Goal: Entertainment & Leisure: Consume media (video, audio)

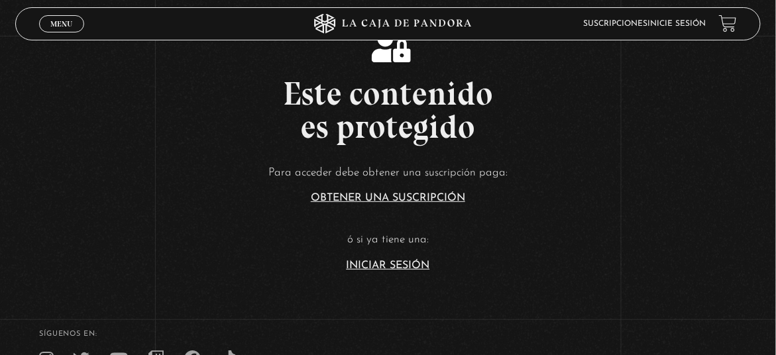
click at [378, 263] on link "Iniciar Sesión" at bounding box center [387, 265] width 83 height 11
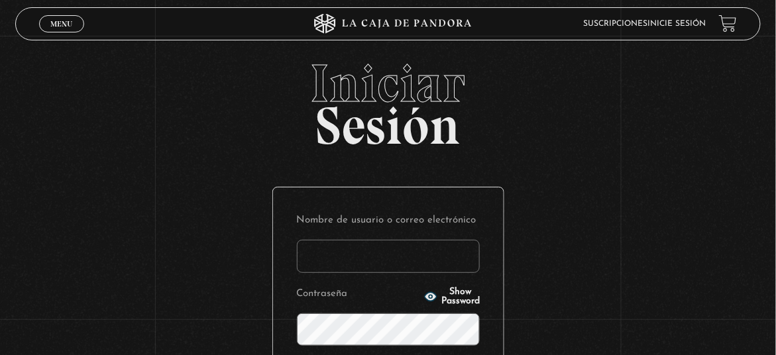
click at [382, 264] on input "Nombre de usuario o correo electrónico" at bounding box center [388, 256] width 183 height 33
type input "[EMAIL_ADDRESS][DOMAIN_NAME]"
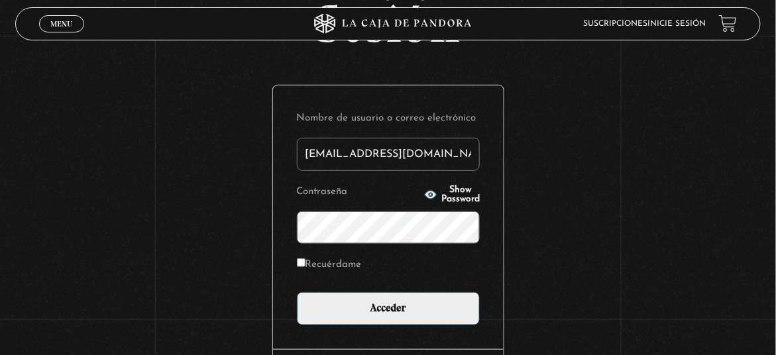
scroll to position [110, 0]
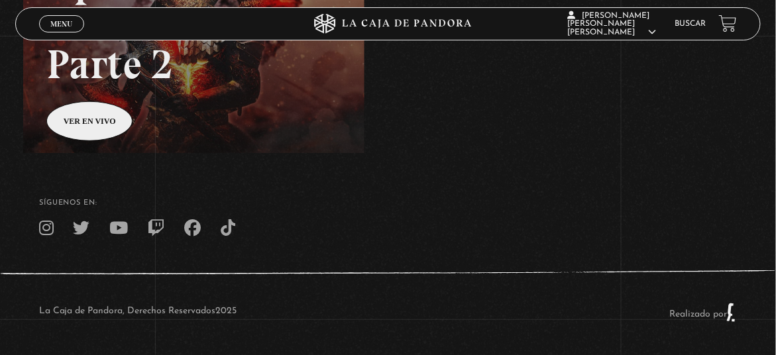
scroll to position [284, 0]
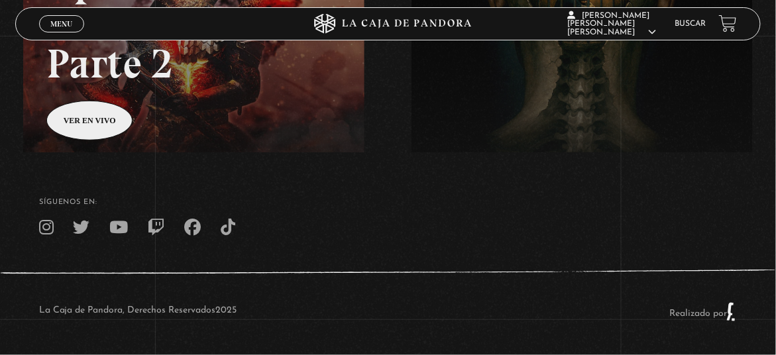
click at [59, 24] on span "Menu" at bounding box center [61, 24] width 22 height 8
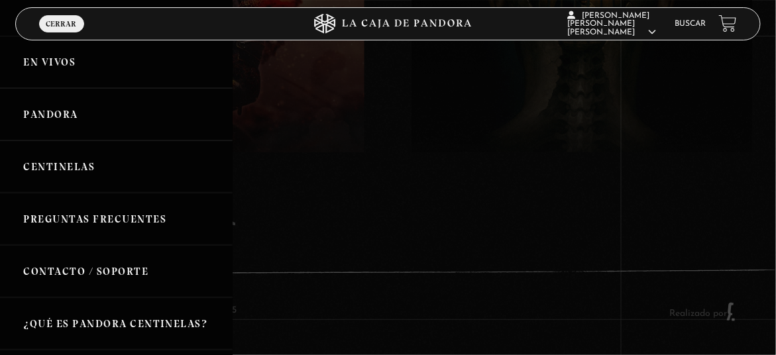
click at [79, 160] on link "Centinelas" at bounding box center [116, 166] width 233 height 52
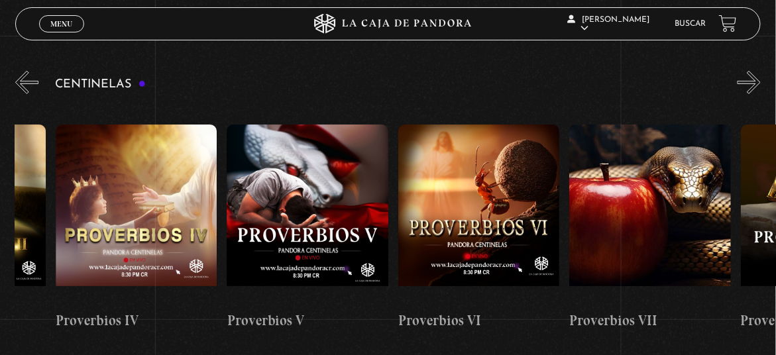
scroll to position [0, 1057]
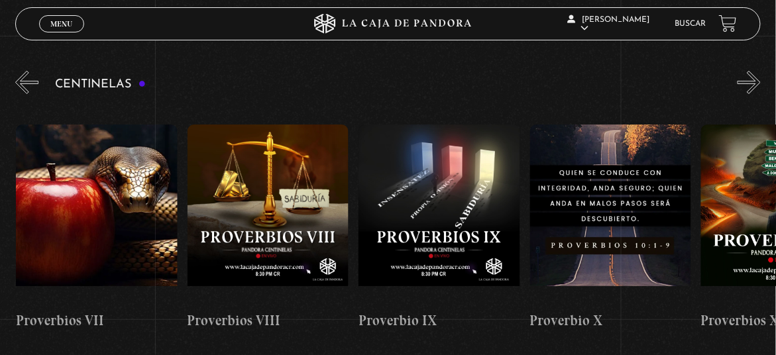
drag, startPoint x: 465, startPoint y: 196, endPoint x: 157, endPoint y: 203, distance: 308.1
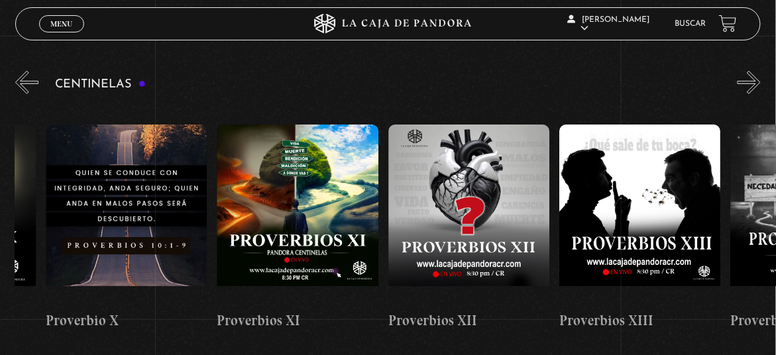
scroll to position [0, 2406]
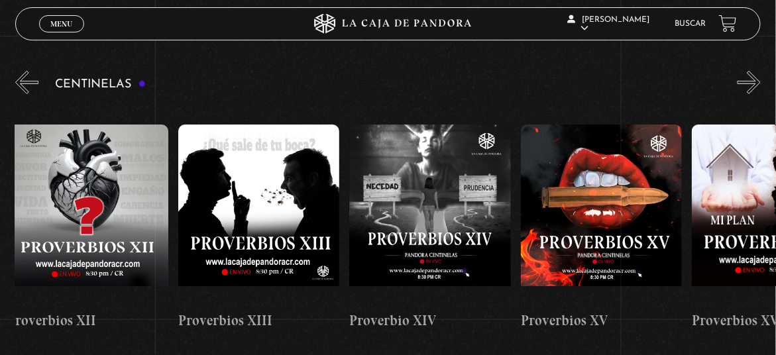
drag, startPoint x: 388, startPoint y: 189, endPoint x: 215, endPoint y: 205, distance: 173.7
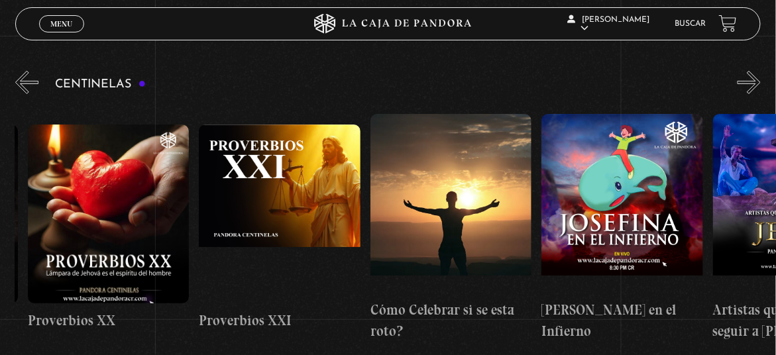
drag, startPoint x: 623, startPoint y: 218, endPoint x: 353, endPoint y: 224, distance: 270.4
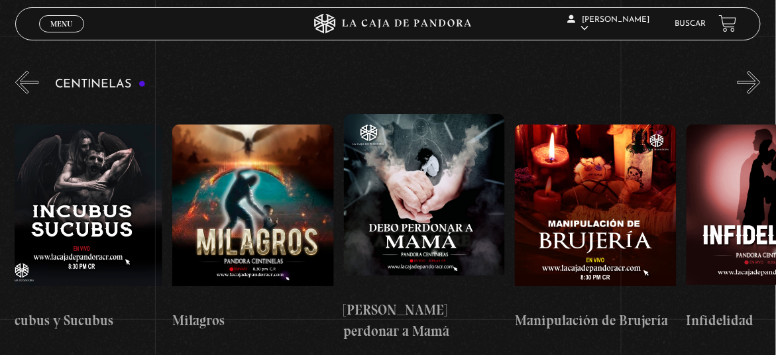
scroll to position [0, 5325]
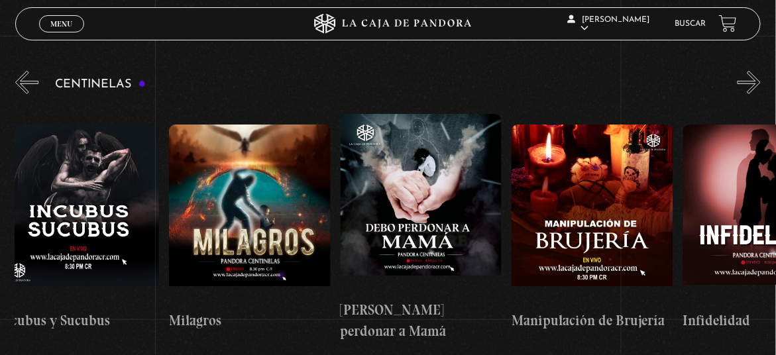
drag, startPoint x: 576, startPoint y: 193, endPoint x: 268, endPoint y: 218, distance: 309.0
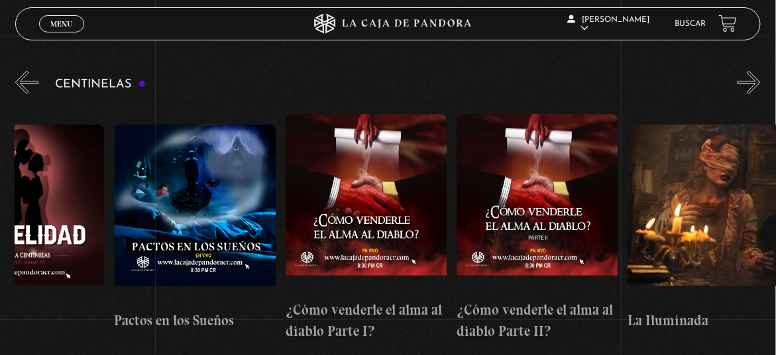
scroll to position [0, 6092]
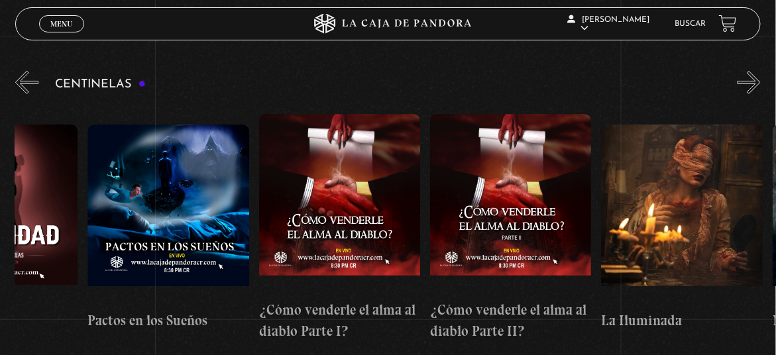
drag, startPoint x: 428, startPoint y: 189, endPoint x: 274, endPoint y: 203, distance: 154.4
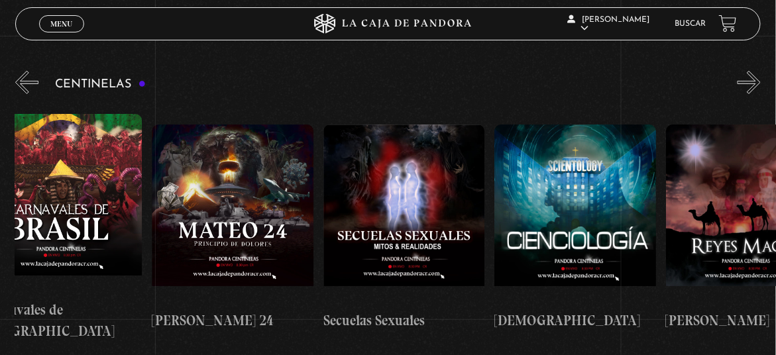
scroll to position [0, 7246]
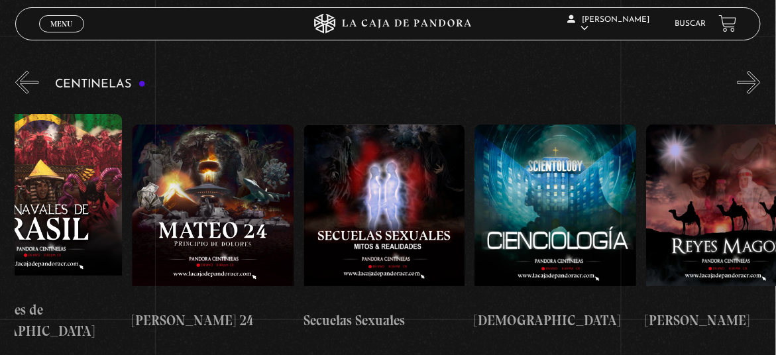
drag, startPoint x: 534, startPoint y: 195, endPoint x: 302, endPoint y: 200, distance: 231.9
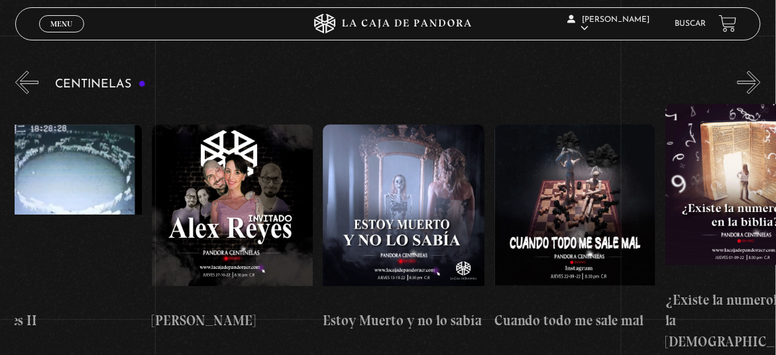
scroll to position [0, 8656]
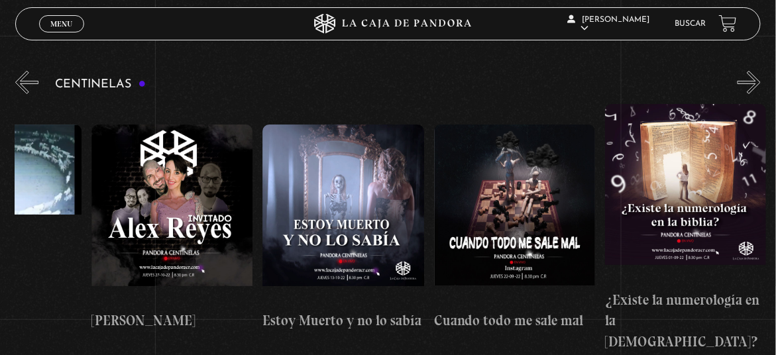
drag, startPoint x: 550, startPoint y: 202, endPoint x: 266, endPoint y: 213, distance: 284.4
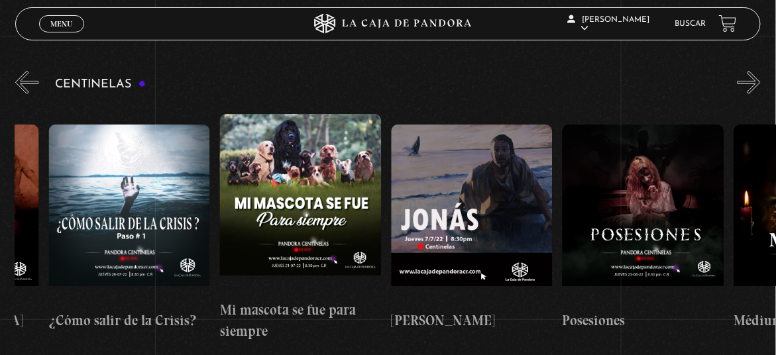
scroll to position [0, 9594]
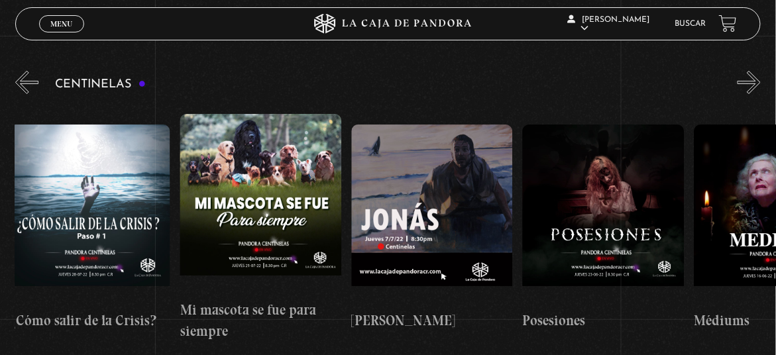
drag, startPoint x: 542, startPoint y: 192, endPoint x: 365, endPoint y: 209, distance: 177.7
click at [353, 210] on div "Centinelas 2025 Como manejar las malas noticias? Por qué Dios no me escucha Rel…" at bounding box center [180, 228] width 19519 height 248
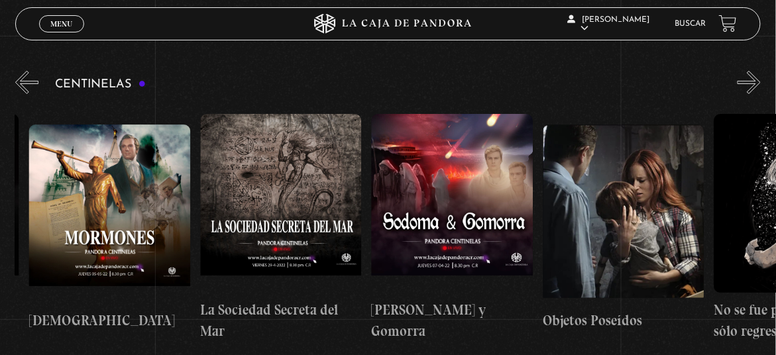
scroll to position [0, 10968]
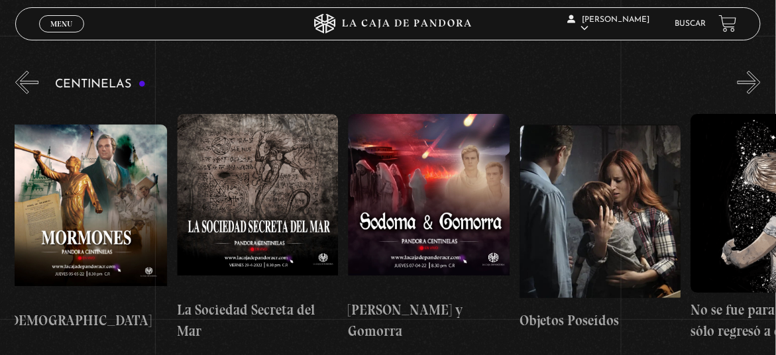
drag, startPoint x: 570, startPoint y: 197, endPoint x: 295, endPoint y: 245, distance: 279.2
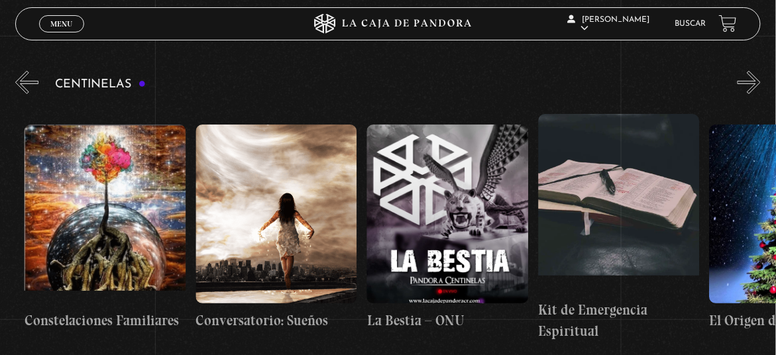
scroll to position [0, 12209]
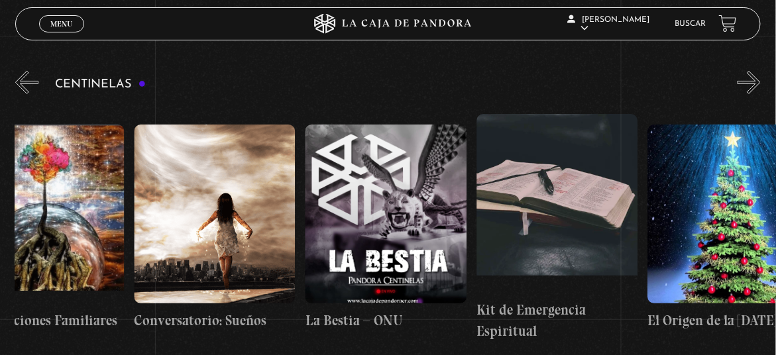
drag, startPoint x: 588, startPoint y: 215, endPoint x: 356, endPoint y: 244, distance: 234.4
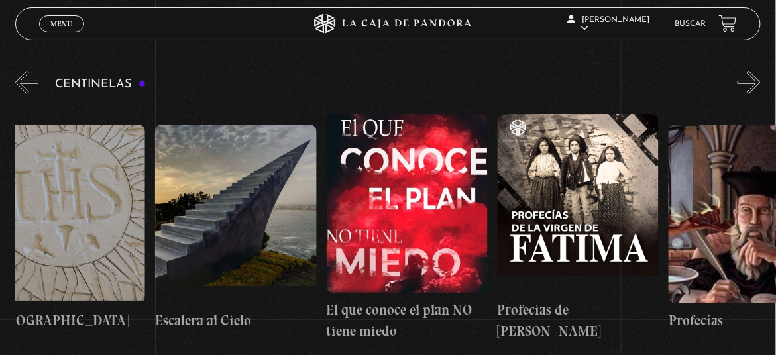
scroll to position [0, 13047]
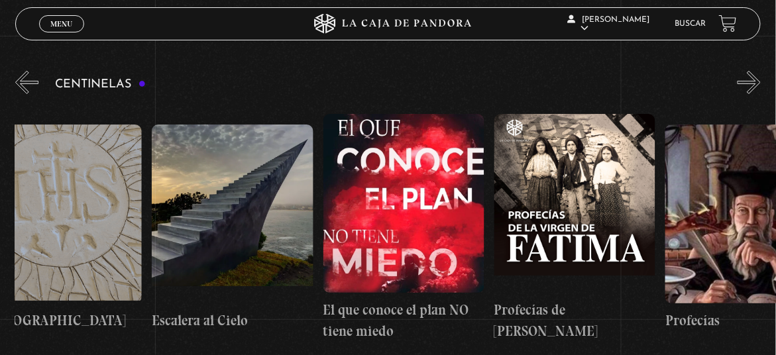
drag, startPoint x: 571, startPoint y: 219, endPoint x: 403, endPoint y: 234, distance: 168.9
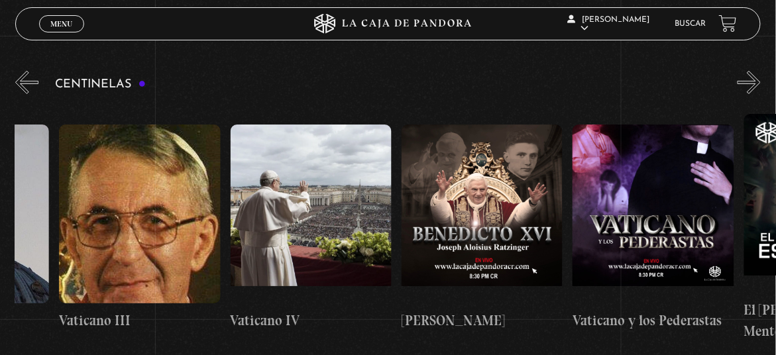
scroll to position [0, 14487]
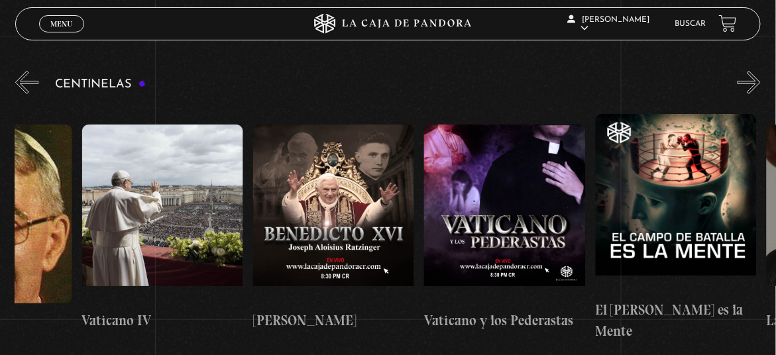
drag, startPoint x: 562, startPoint y: 213, endPoint x: 274, endPoint y: 231, distance: 289.4
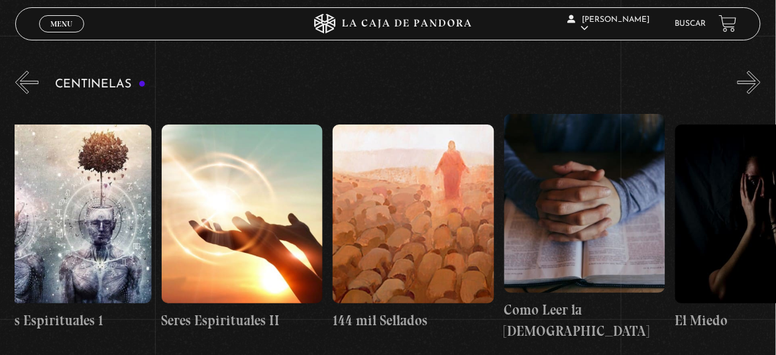
drag, startPoint x: 489, startPoint y: 220, endPoint x: 262, endPoint y: 238, distance: 228.0
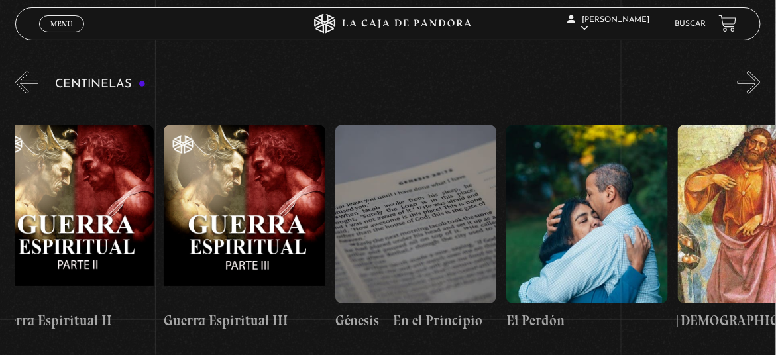
scroll to position [0, 16650]
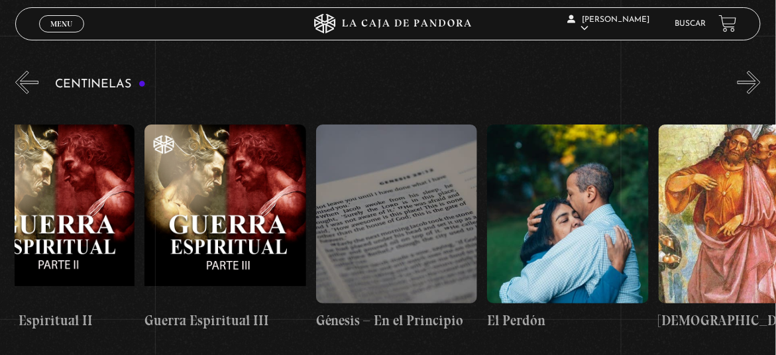
drag, startPoint x: 562, startPoint y: 214, endPoint x: 354, endPoint y: 231, distance: 208.7
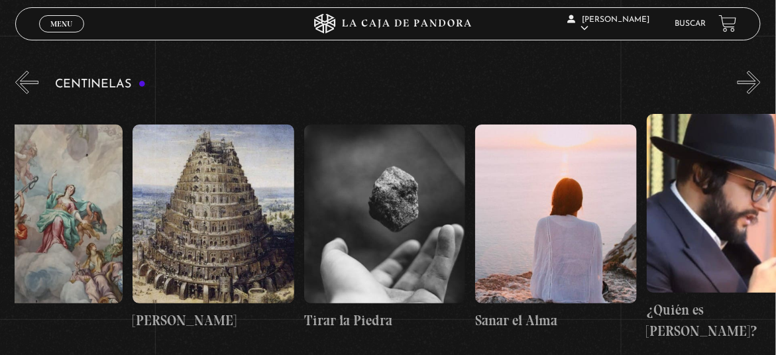
scroll to position [0, 17867]
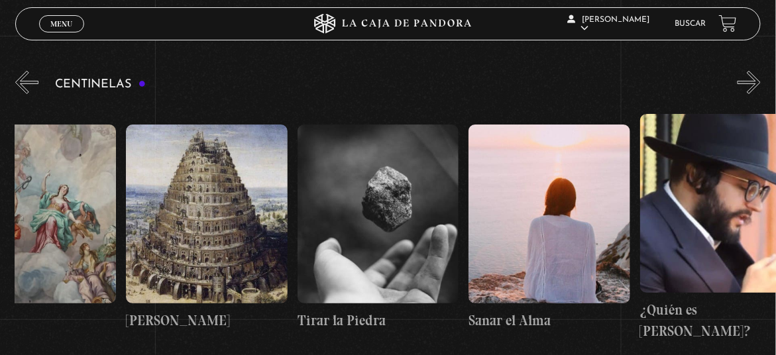
drag, startPoint x: 582, startPoint y: 206, endPoint x: 337, endPoint y: 215, distance: 245.3
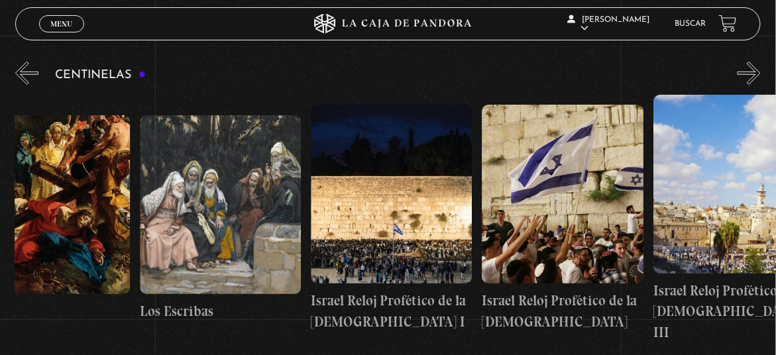
scroll to position [0, 18748]
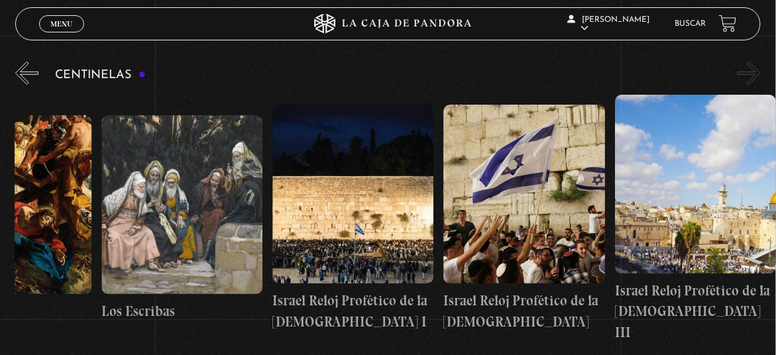
drag, startPoint x: 576, startPoint y: 194, endPoint x: 317, endPoint y: 215, distance: 259.9
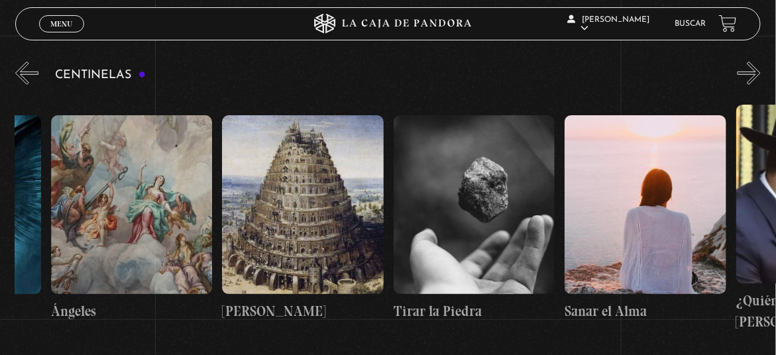
drag, startPoint x: 647, startPoint y: 193, endPoint x: 630, endPoint y: 194, distance: 17.2
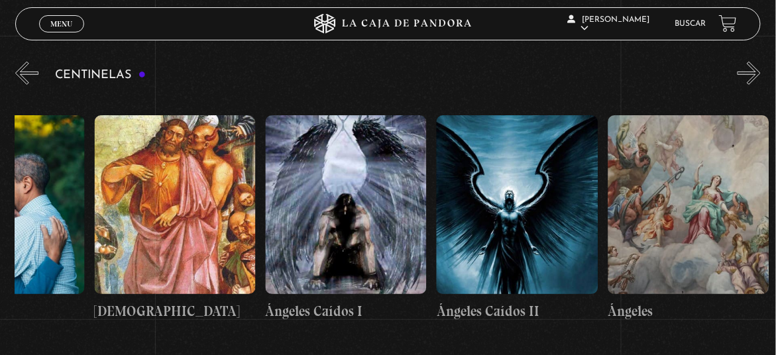
scroll to position [0, 17197]
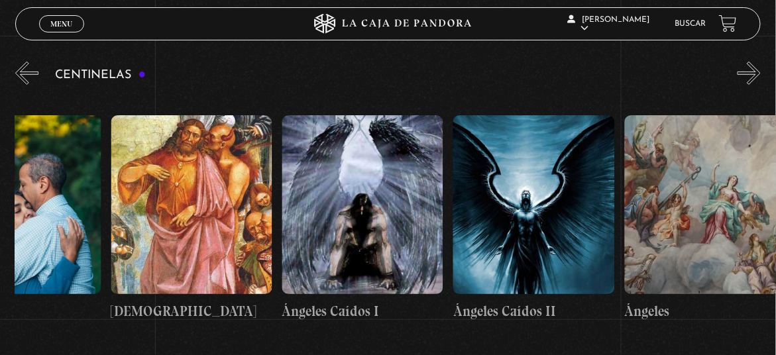
drag, startPoint x: 443, startPoint y: 201, endPoint x: 558, endPoint y: 199, distance: 115.3
click at [350, 217] on figure at bounding box center [362, 204] width 161 height 179
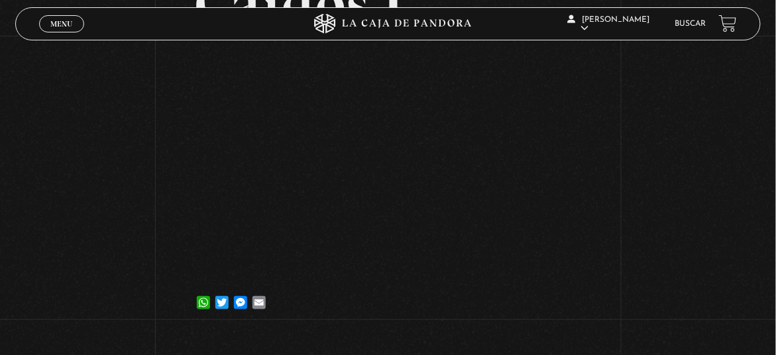
scroll to position [195, 0]
drag, startPoint x: 505, startPoint y: 309, endPoint x: 494, endPoint y: 285, distance: 27.0
click at [505, 309] on article "[DATE] Ángeles Caídos I WhatsApp Twitter Messenger Email" at bounding box center [388, 92] width 388 height 434
